Goal: Contribute content: Contribute content

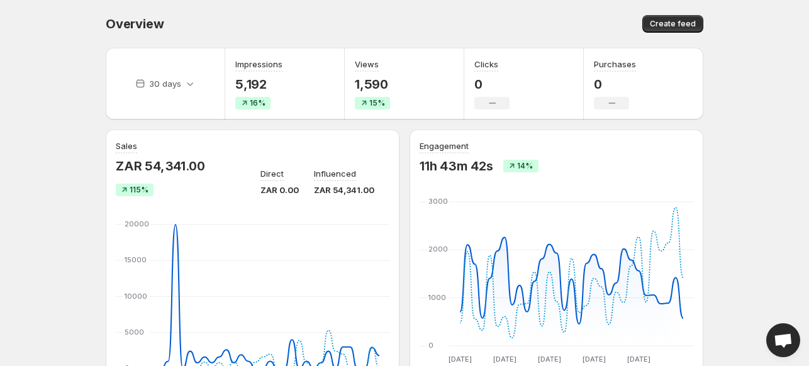
click at [675, 9] on div "Overview. This page is ready Overview Create feed" at bounding box center [405, 24] width 598 height 48
click at [672, 21] on span "Create feed" at bounding box center [673, 24] width 46 height 10
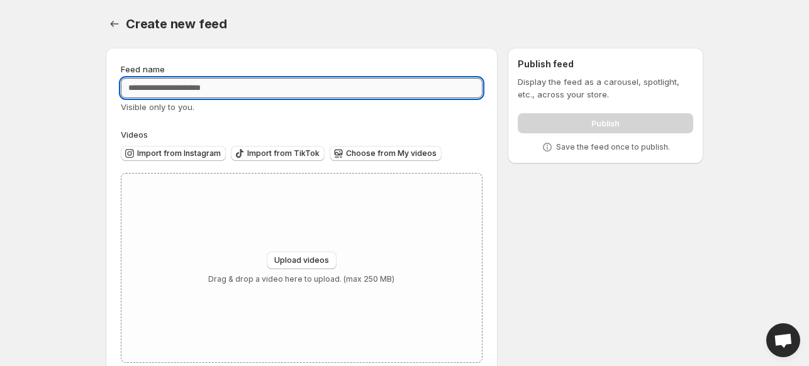
click at [311, 91] on input "Feed name" at bounding box center [302, 88] width 362 height 20
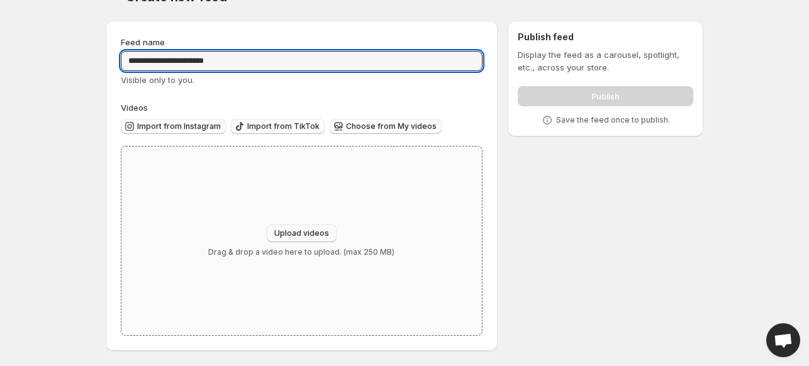
type input "**********"
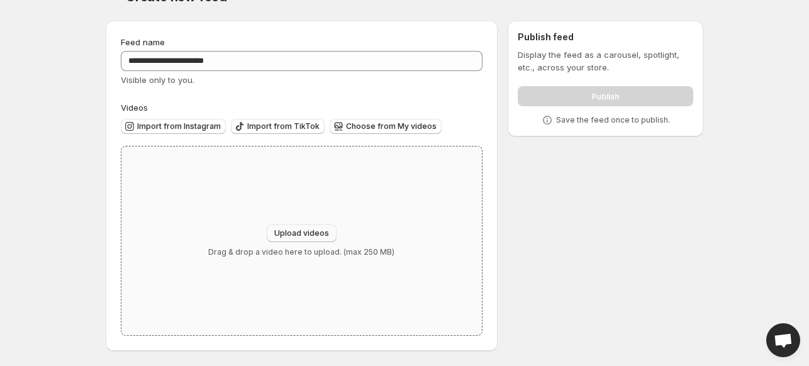
click at [284, 233] on span "Upload videos" at bounding box center [301, 233] width 55 height 10
type input "**********"
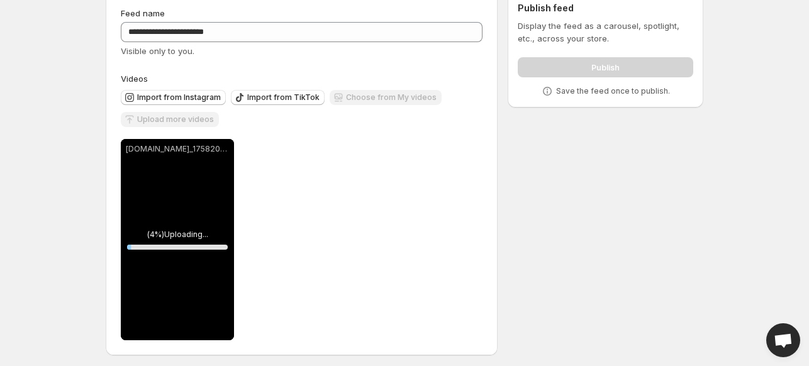
scroll to position [57, 0]
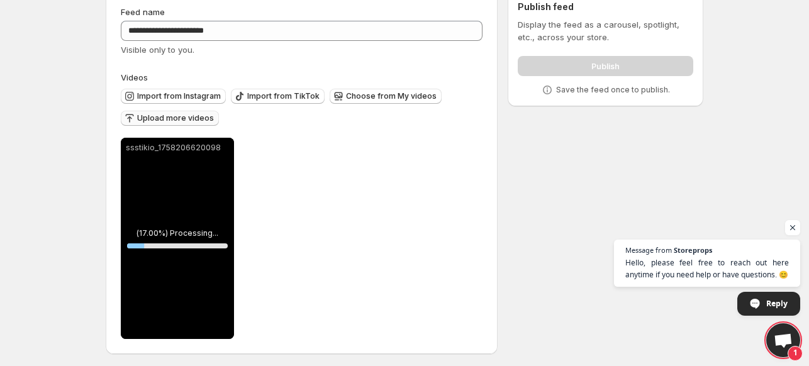
click at [192, 119] on span "Upload more videos" at bounding box center [175, 118] width 77 height 10
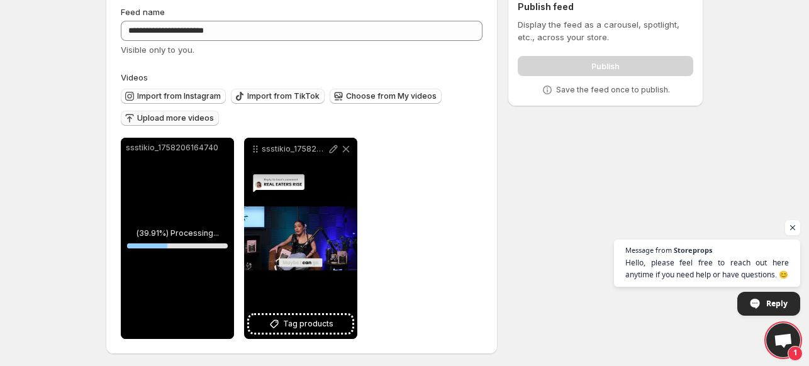
click at [189, 123] on span "Upload more videos" at bounding box center [175, 118] width 77 height 10
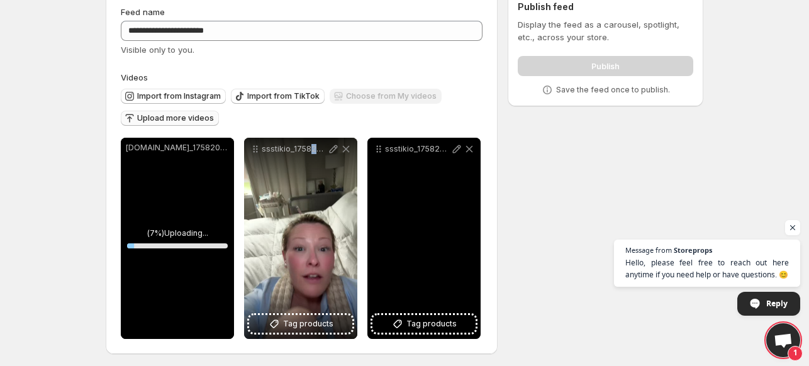
drag, startPoint x: 305, startPoint y: 261, endPoint x: 350, endPoint y: 264, distance: 44.7
click at [350, 264] on div "ssstikio_1758206164740" at bounding box center [300, 238] width 113 height 201
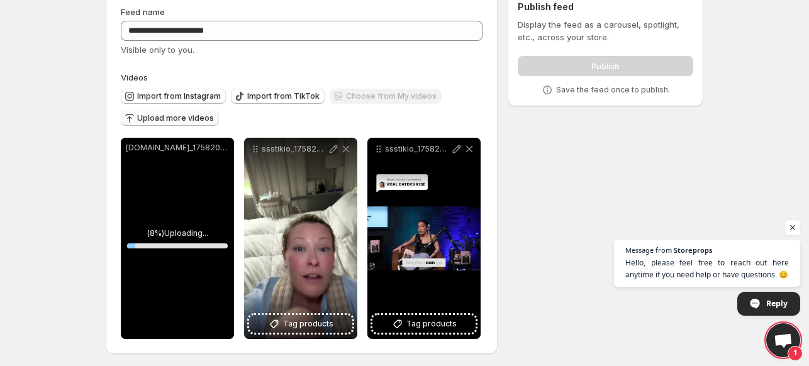
click at [36, 209] on body "**********" at bounding box center [404, 126] width 809 height 366
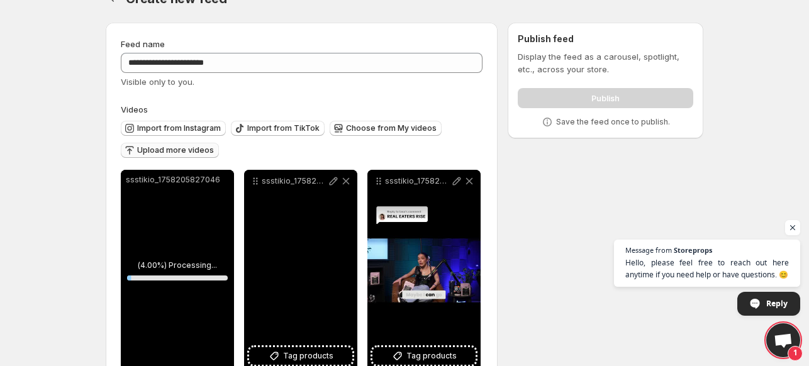
scroll to position [25, 0]
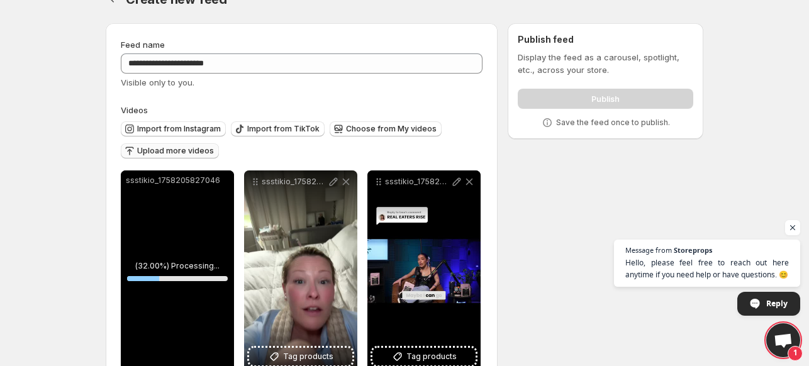
click at [163, 152] on span "Upload more videos" at bounding box center [175, 151] width 77 height 10
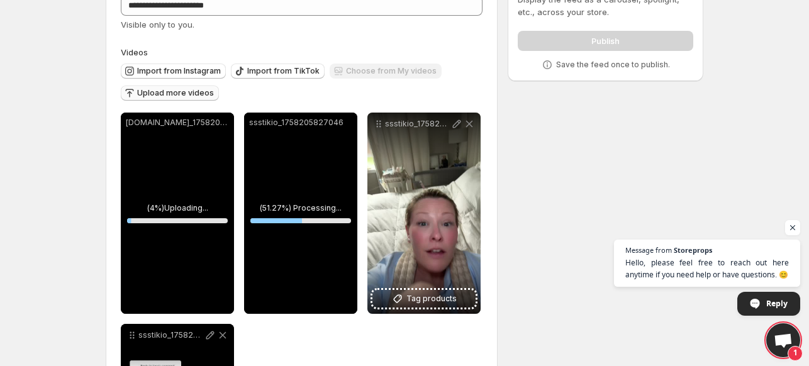
scroll to position [83, 0]
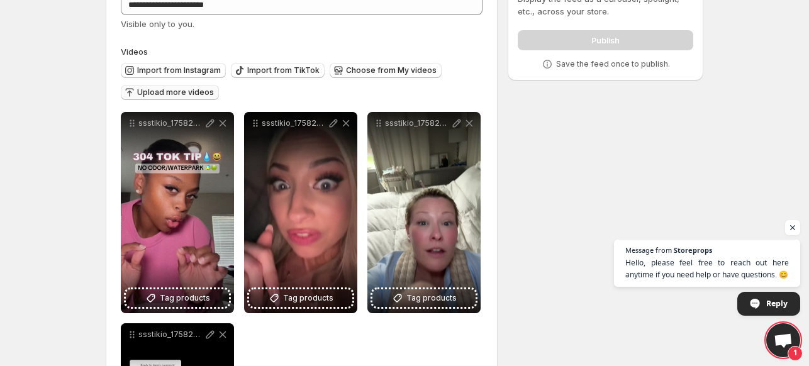
click at [172, 87] on span "Upload more videos" at bounding box center [175, 92] width 77 height 10
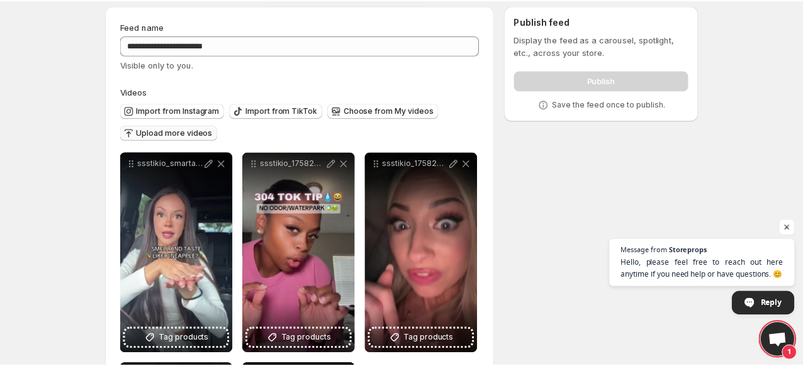
scroll to position [0, 0]
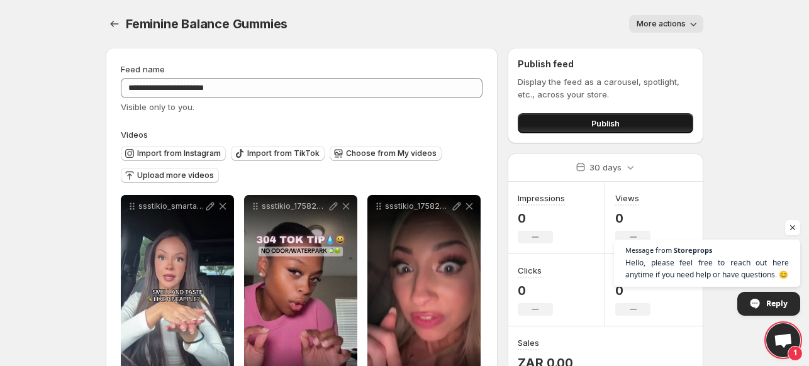
click at [608, 117] on button "Publish" at bounding box center [606, 123] width 176 height 20
